Goal: Information Seeking & Learning: Check status

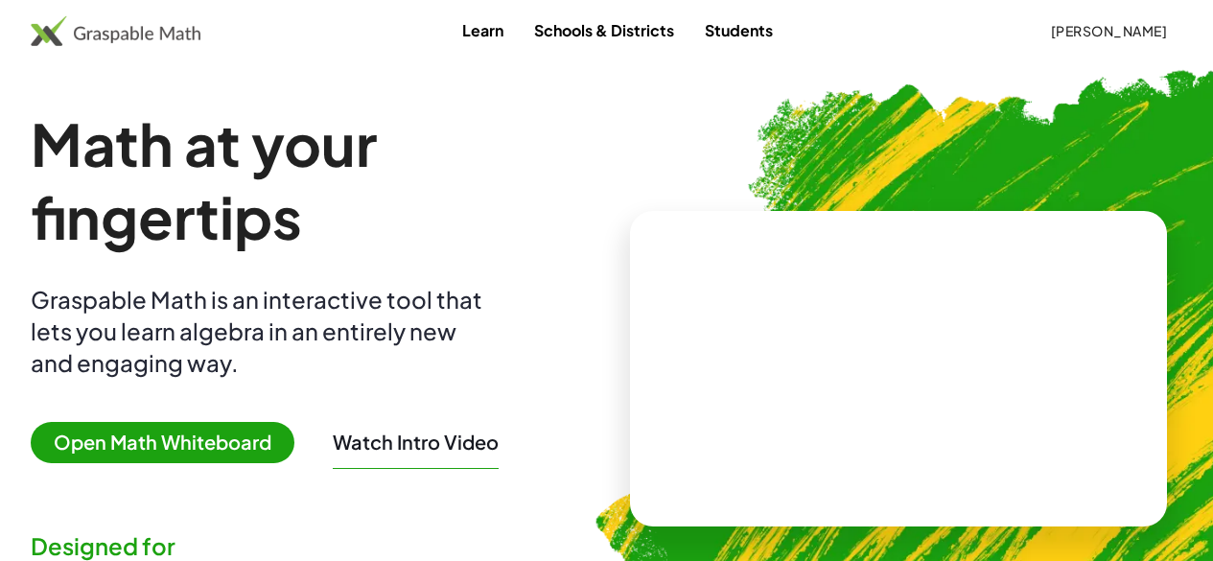
drag, startPoint x: 0, startPoint y: 0, endPoint x: 319, endPoint y: 214, distance: 384.2
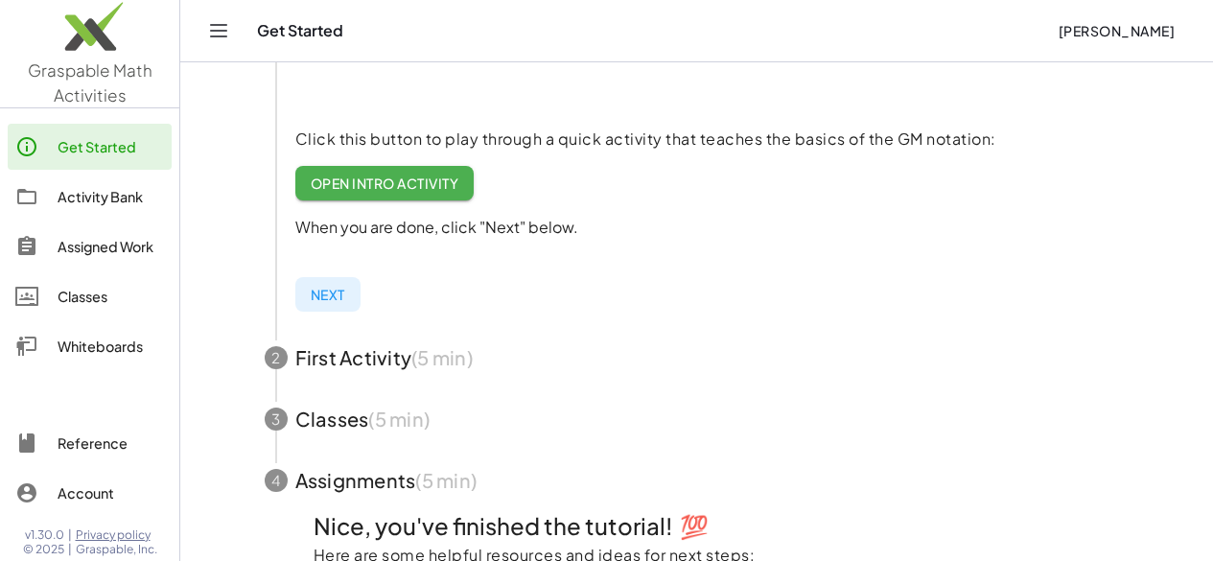
scroll to position [479, 0]
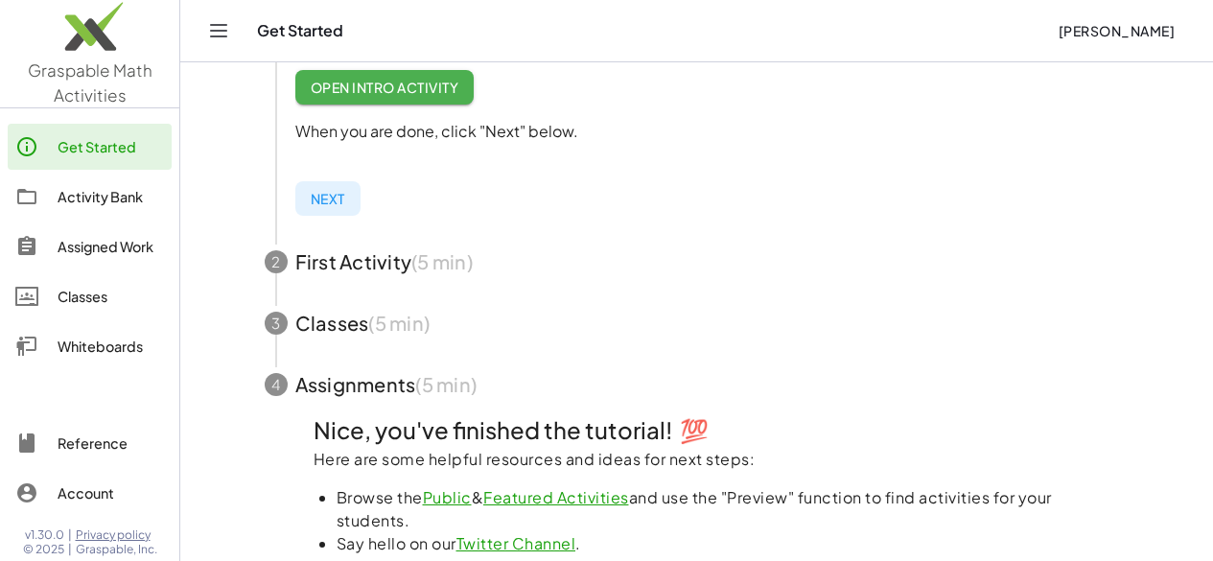
click at [100, 244] on div "Assigned Work" at bounding box center [111, 246] width 106 height 23
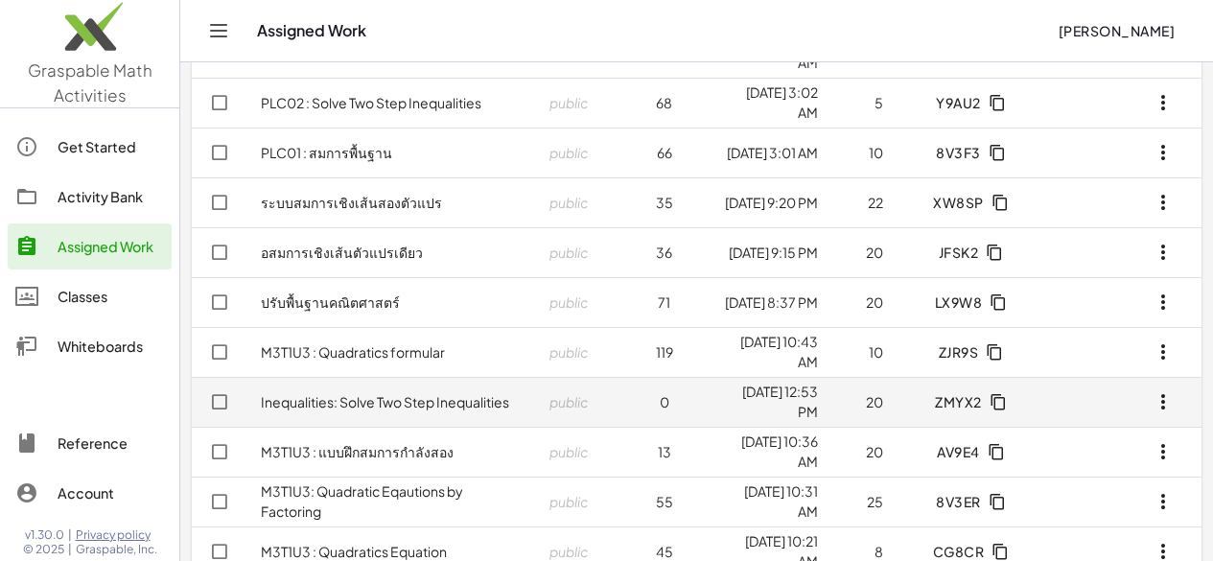
scroll to position [954, 0]
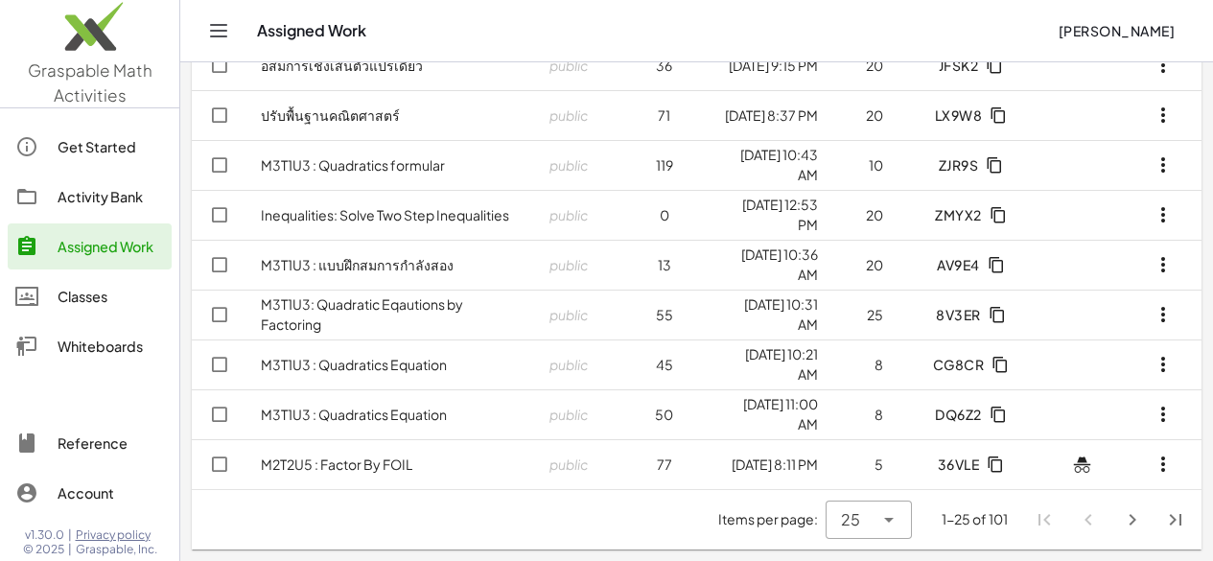
click at [879, 522] on icon at bounding box center [888, 519] width 23 height 23
click at [887, 514] on icon at bounding box center [888, 519] width 23 height 23
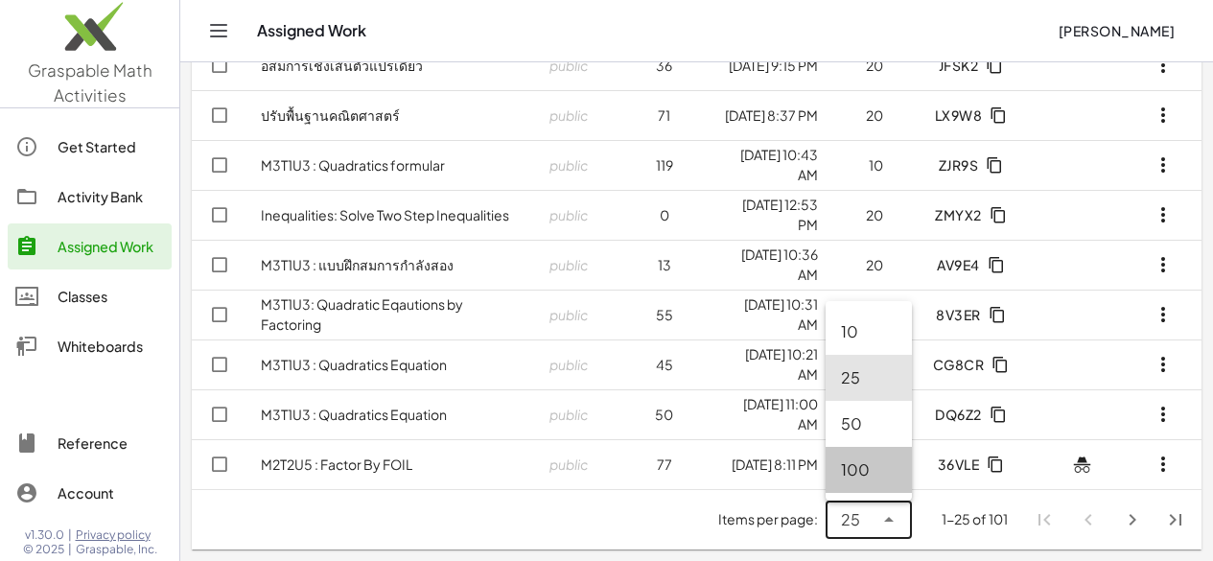
click at [875, 466] on div "100" at bounding box center [869, 469] width 56 height 23
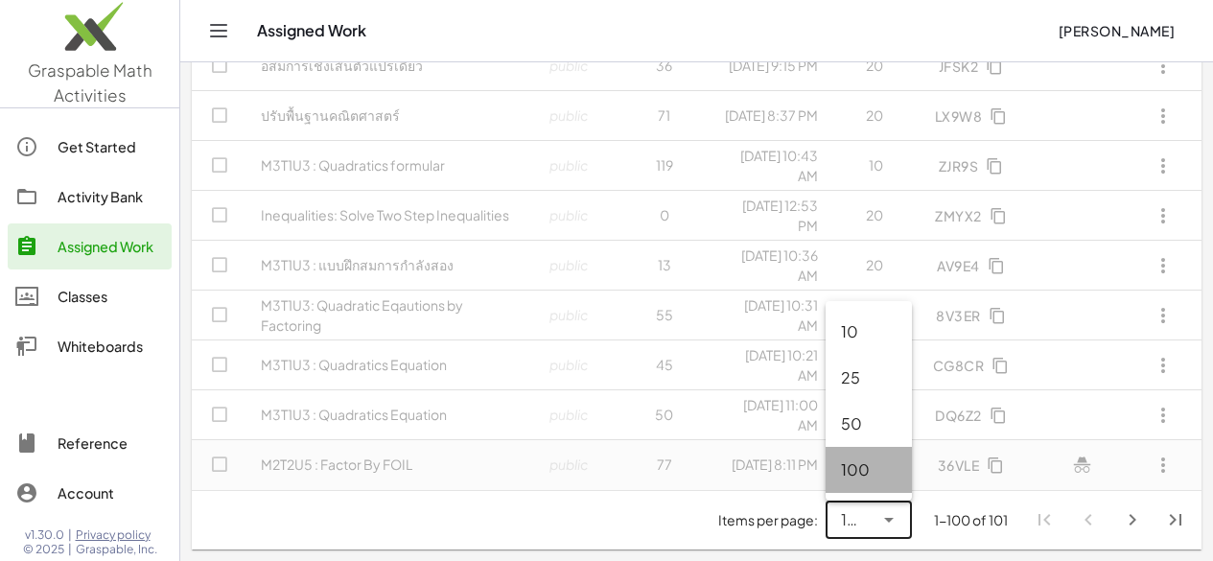
type input "***"
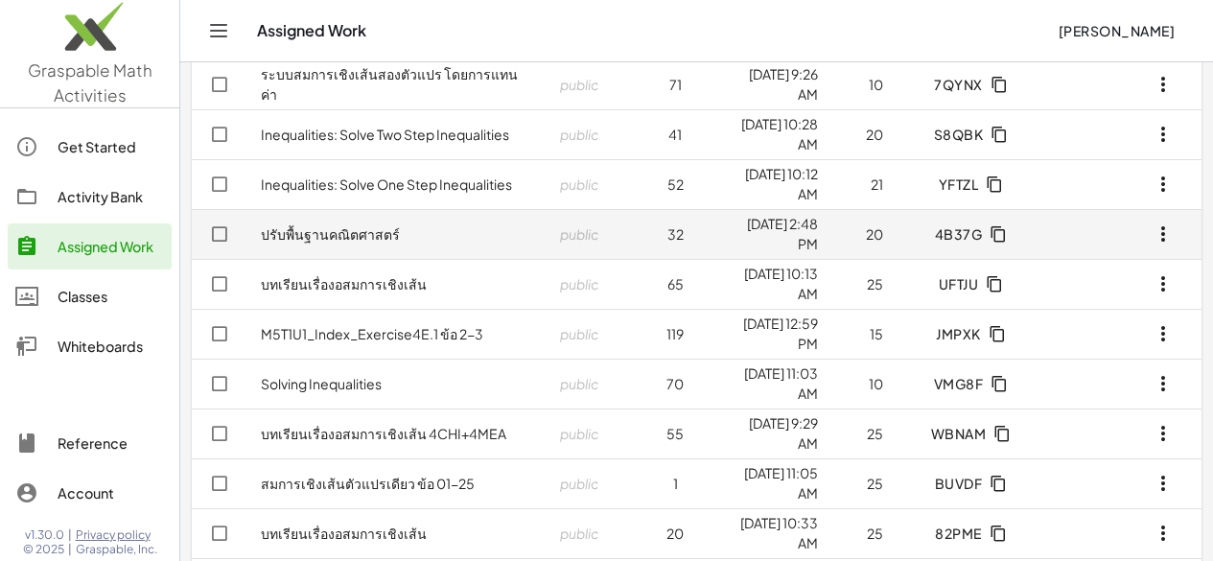
scroll to position [2776, 0]
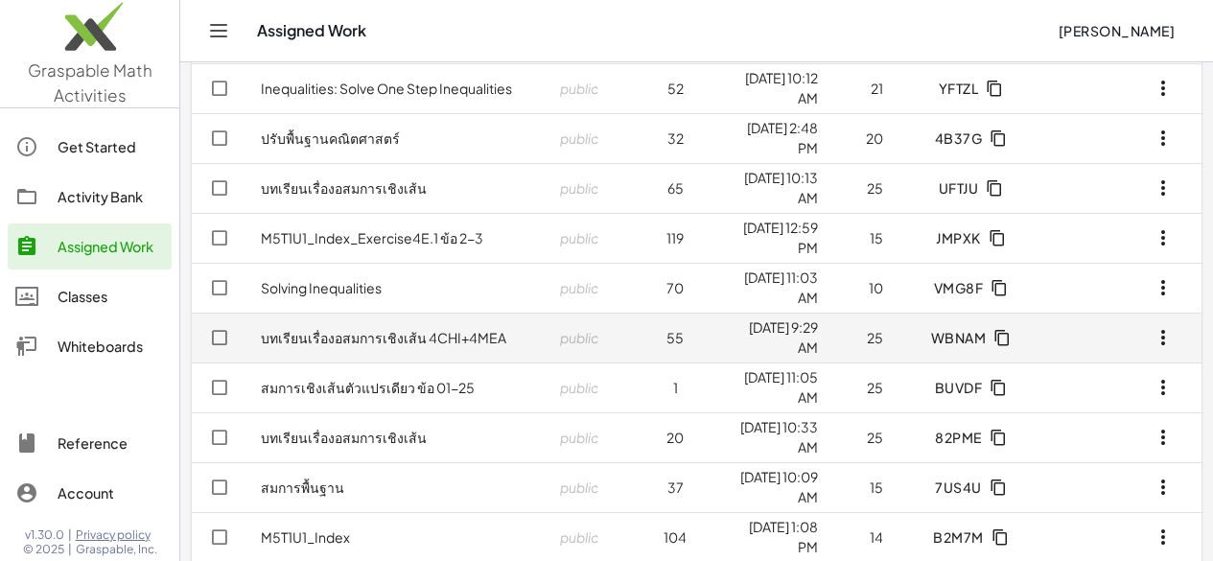
click at [426, 341] on link "บทเรียนเรื่องอสมการเชิงเส้น 4CHI+4MEA" at bounding box center [383, 337] width 245 height 17
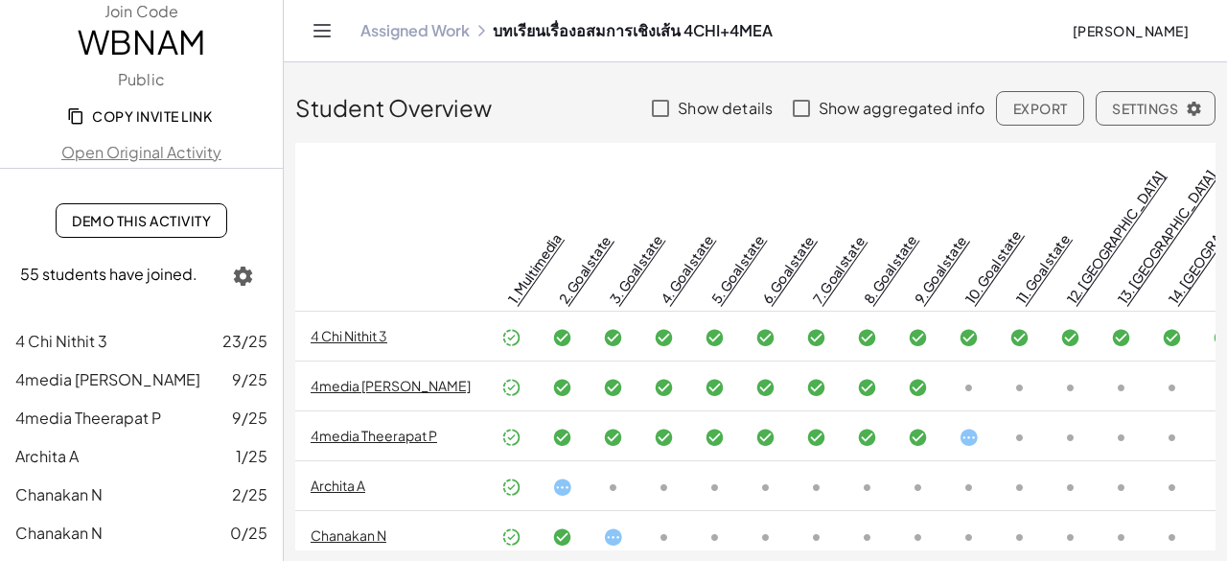
click at [240, 267] on icon "button" at bounding box center [243, 276] width 23 height 23
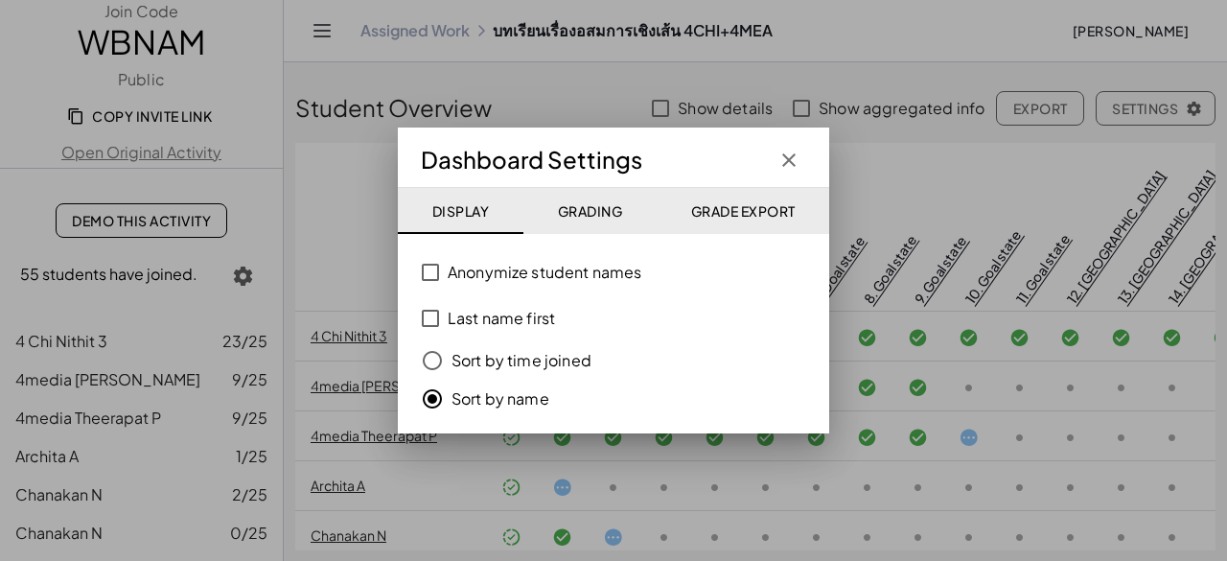
click at [787, 154] on icon "button" at bounding box center [789, 160] width 23 height 23
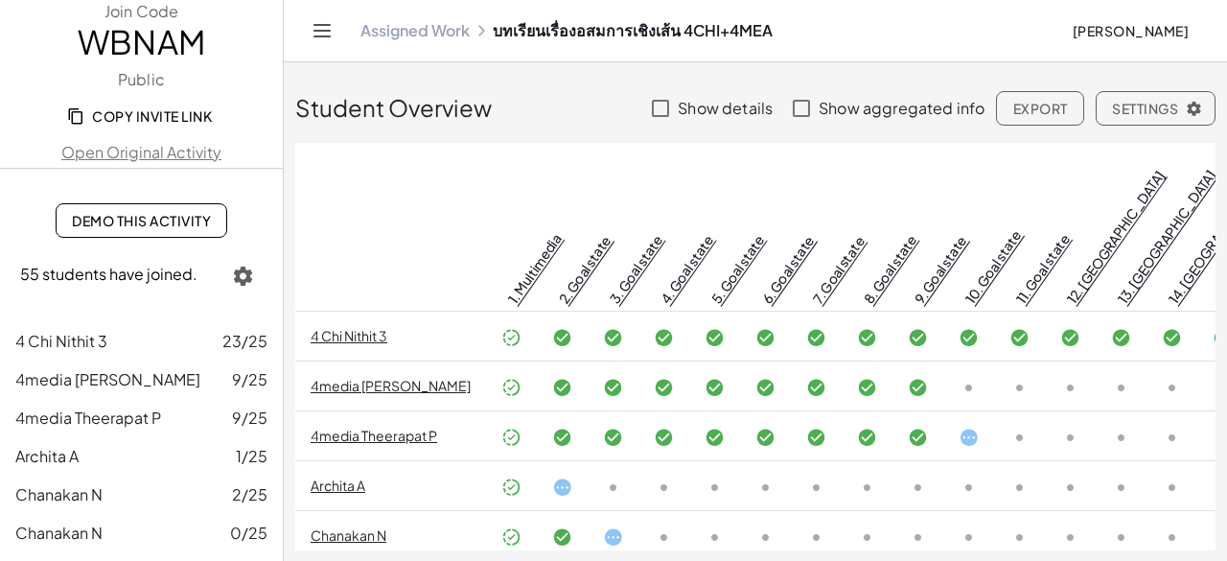
click at [238, 275] on icon "button" at bounding box center [243, 276] width 23 height 23
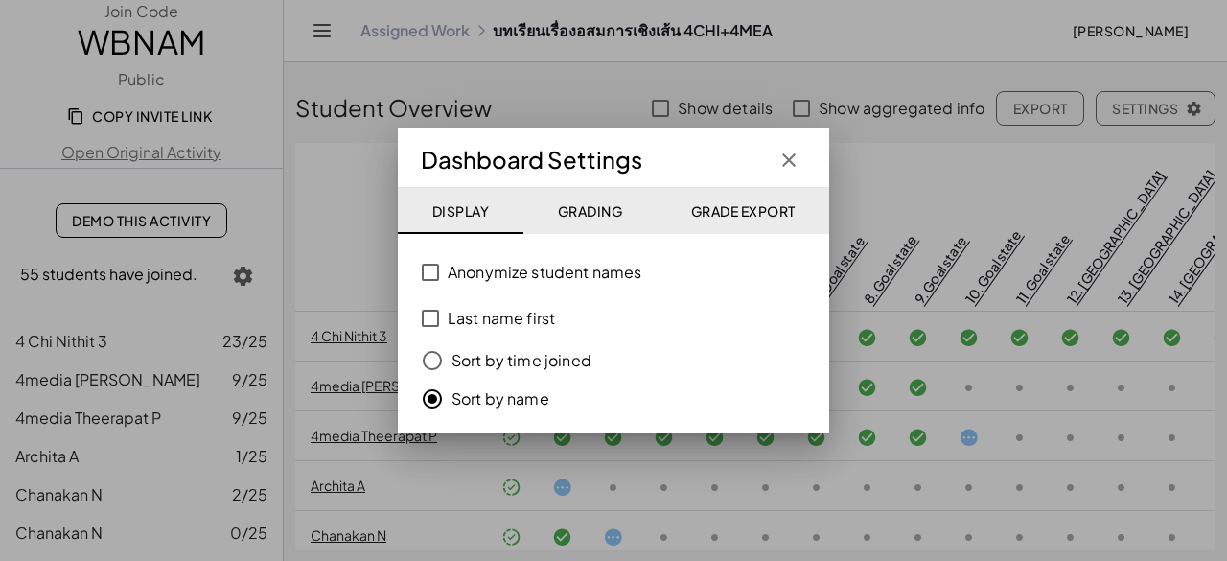
click at [789, 155] on icon "button" at bounding box center [789, 160] width 23 height 23
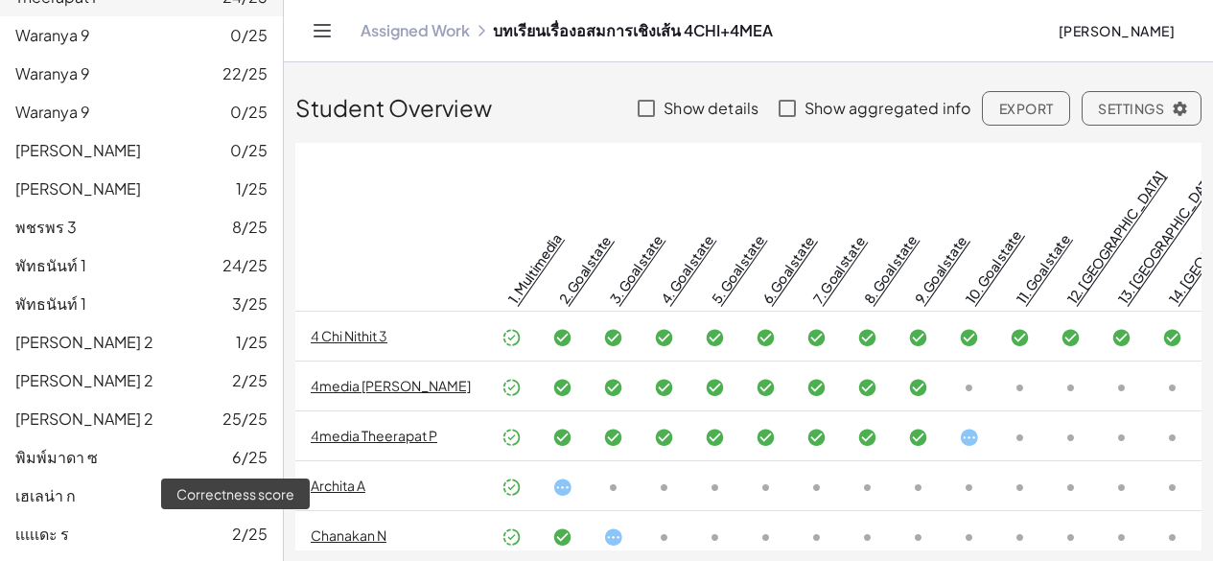
scroll to position [1, 0]
click at [121, 413] on span "[PERSON_NAME] 2" at bounding box center [84, 418] width 138 height 20
